Goal: Find specific page/section: Find specific page/section

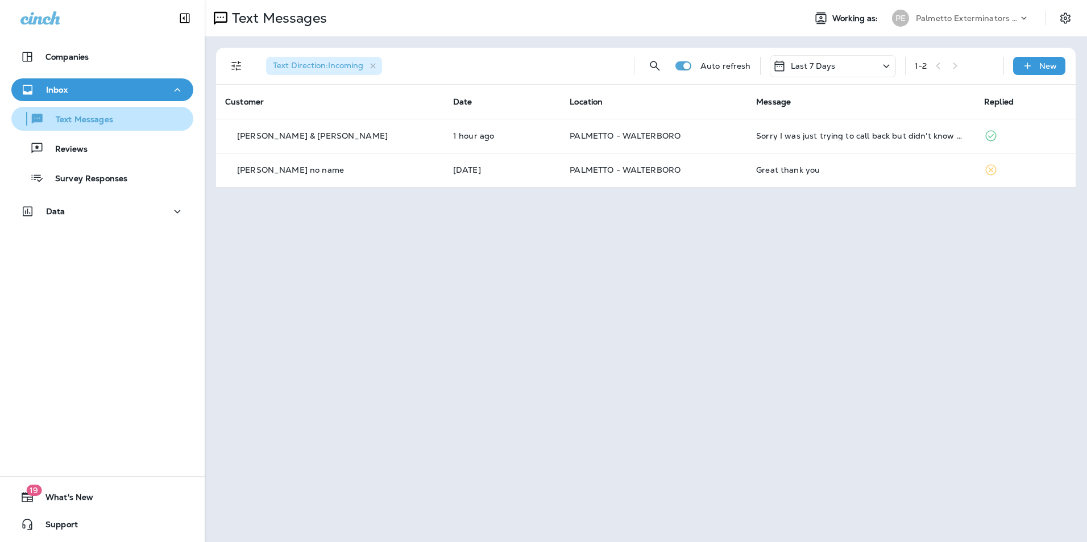
click at [105, 121] on p "Text Messages" at bounding box center [78, 120] width 69 height 11
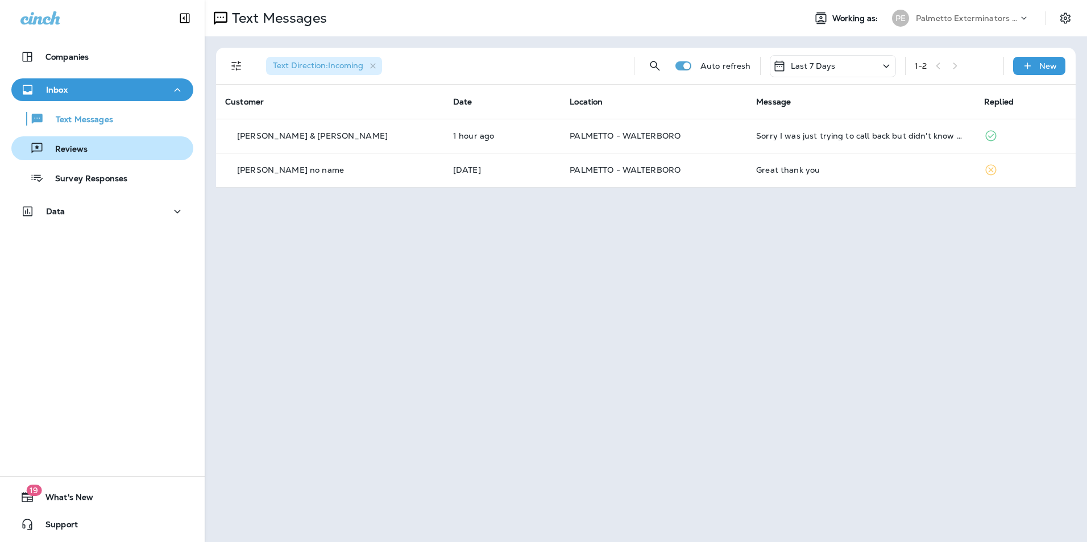
click at [94, 151] on div "Reviews" at bounding box center [102, 148] width 173 height 17
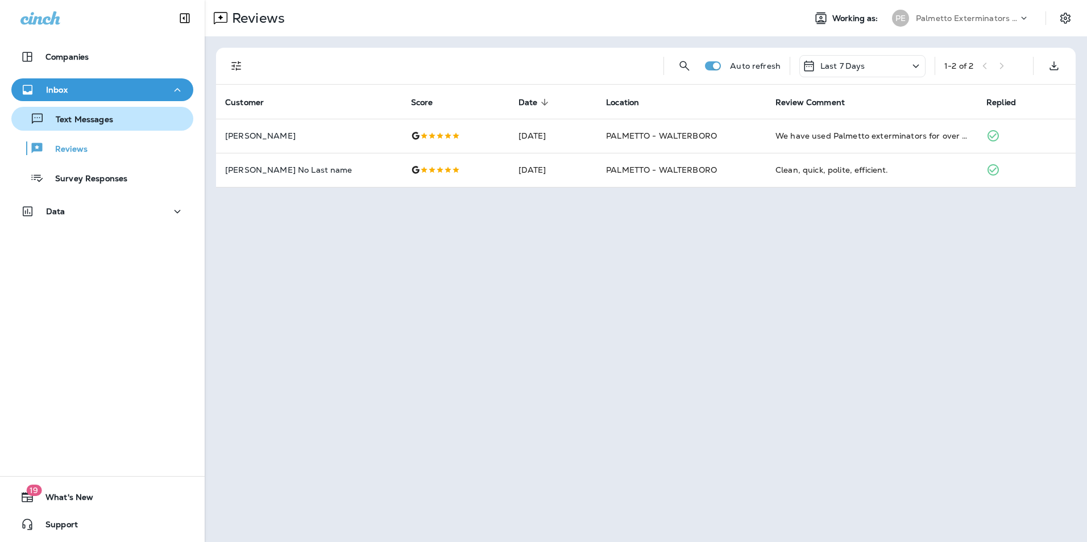
click at [101, 115] on p "Text Messages" at bounding box center [78, 120] width 69 height 11
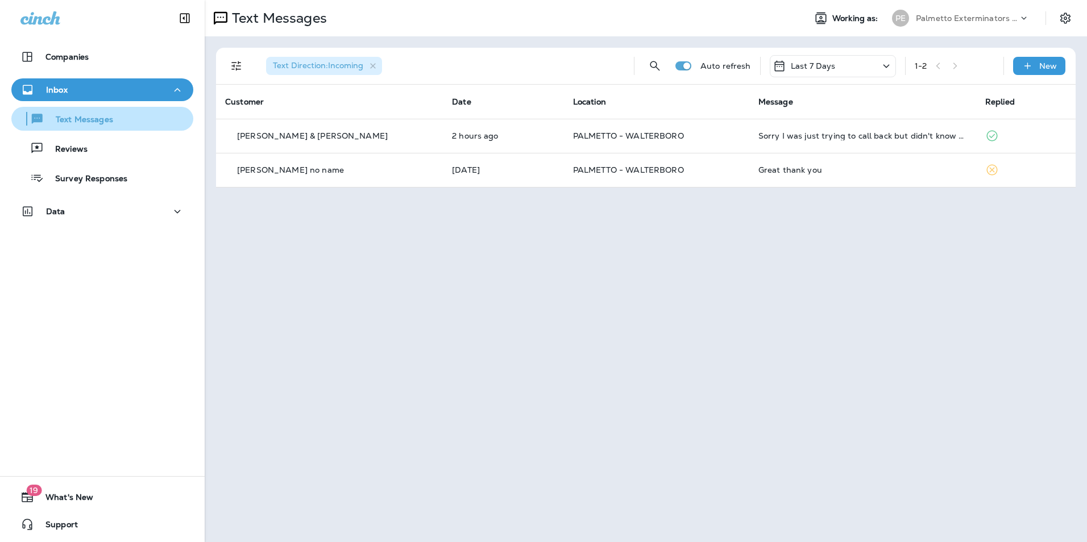
click at [125, 123] on div "Text Messages" at bounding box center [102, 118] width 173 height 17
